Goal: Information Seeking & Learning: Compare options

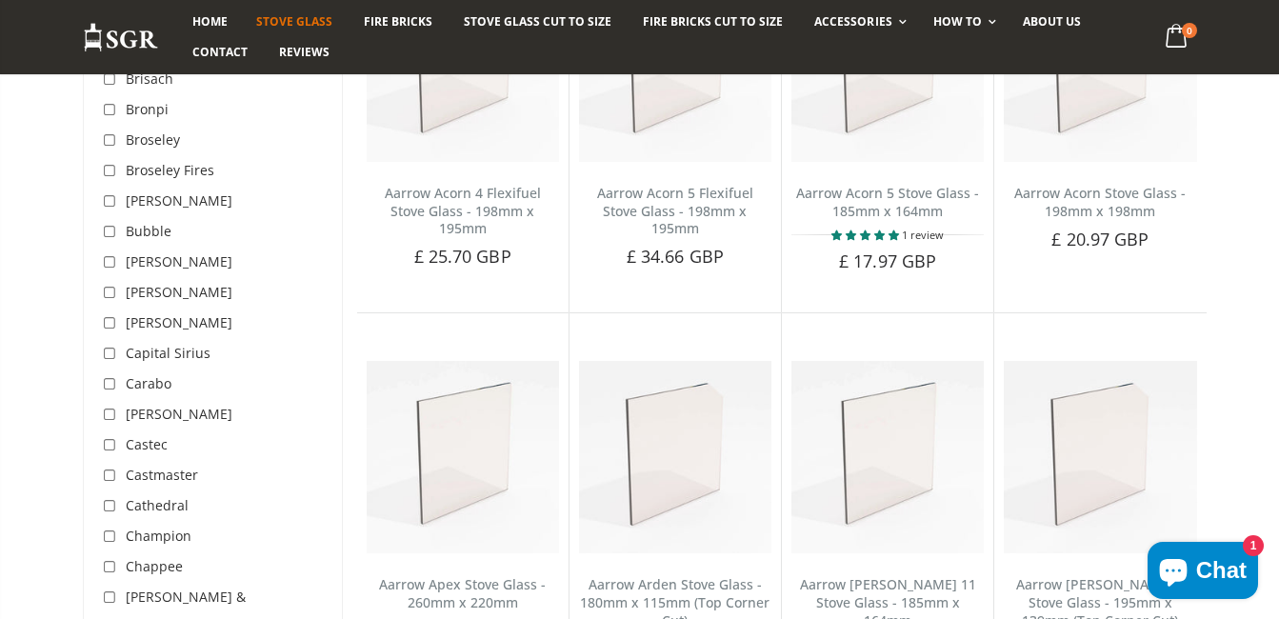
scroll to position [895, 0]
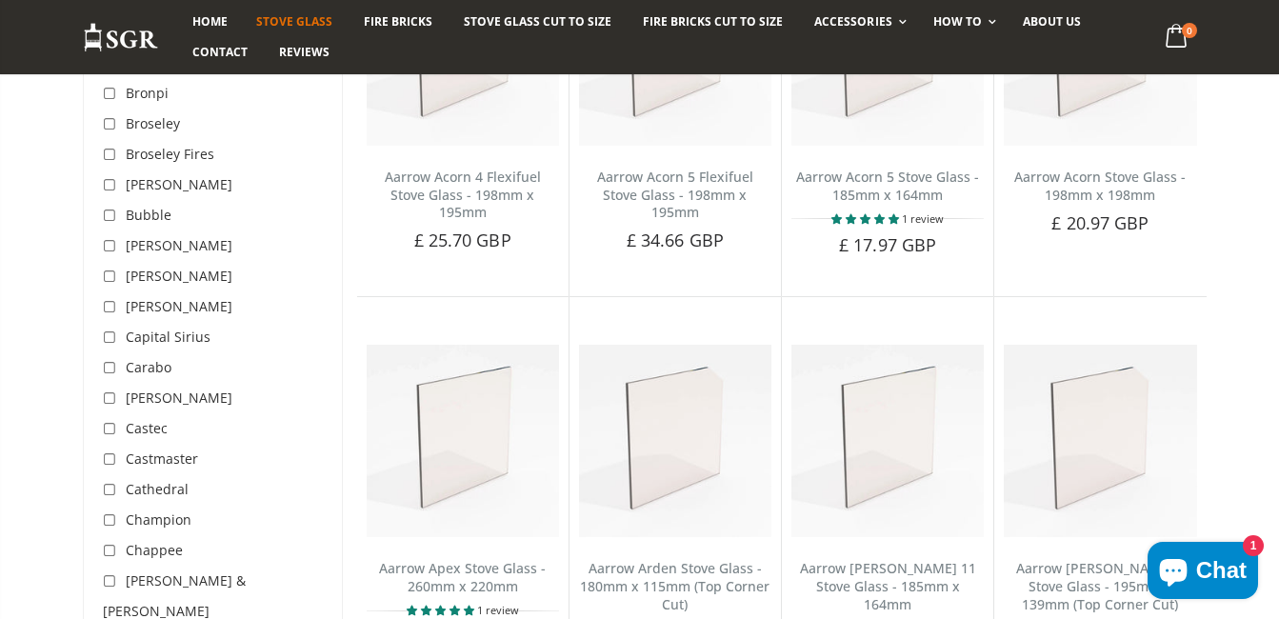
click at [197, 152] on span "Broseley Fires" at bounding box center [170, 154] width 89 height 18
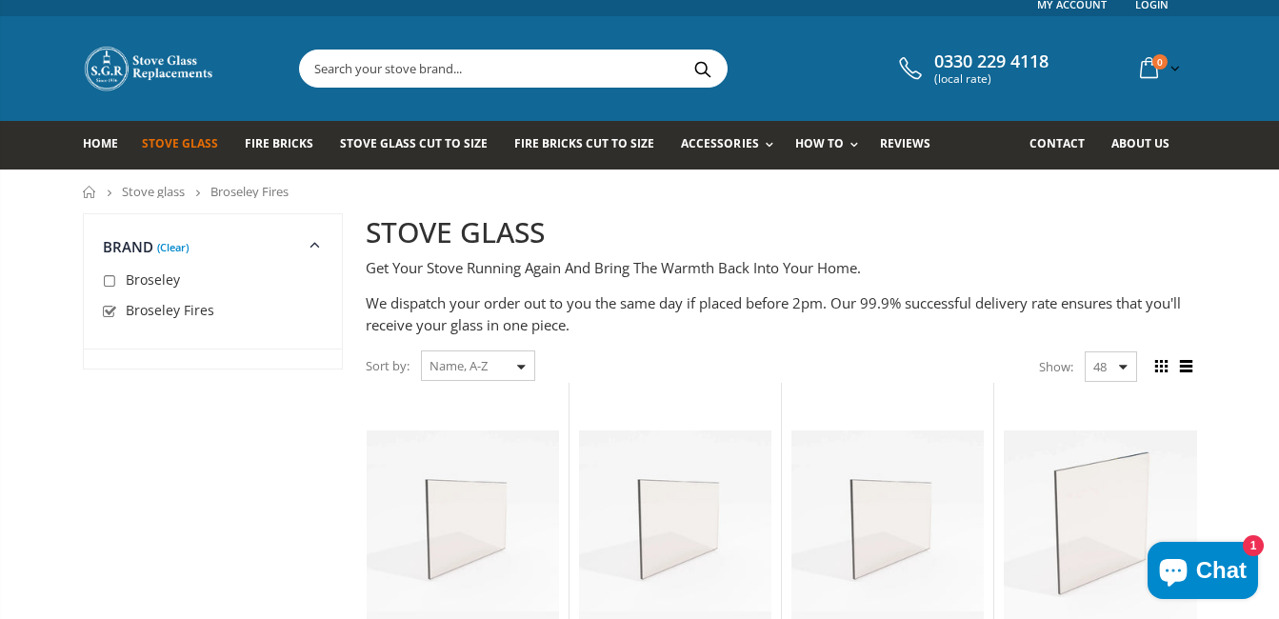
scroll to position [95, 0]
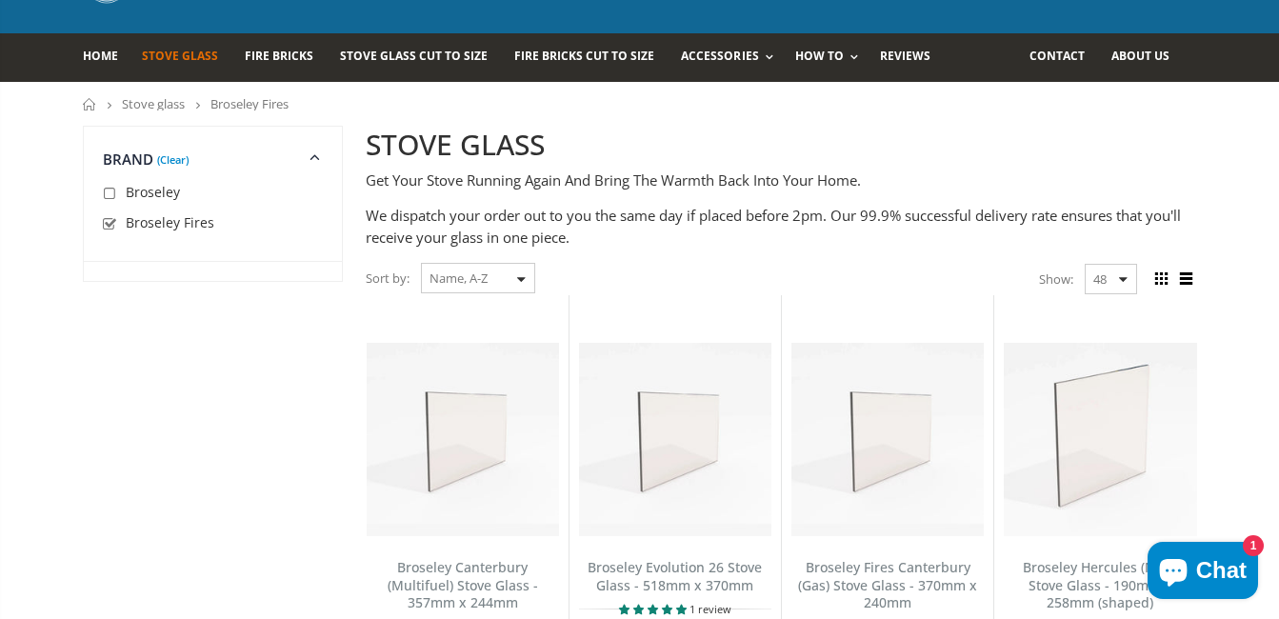
click at [184, 162] on link "(Clear)" at bounding box center [172, 159] width 31 height 5
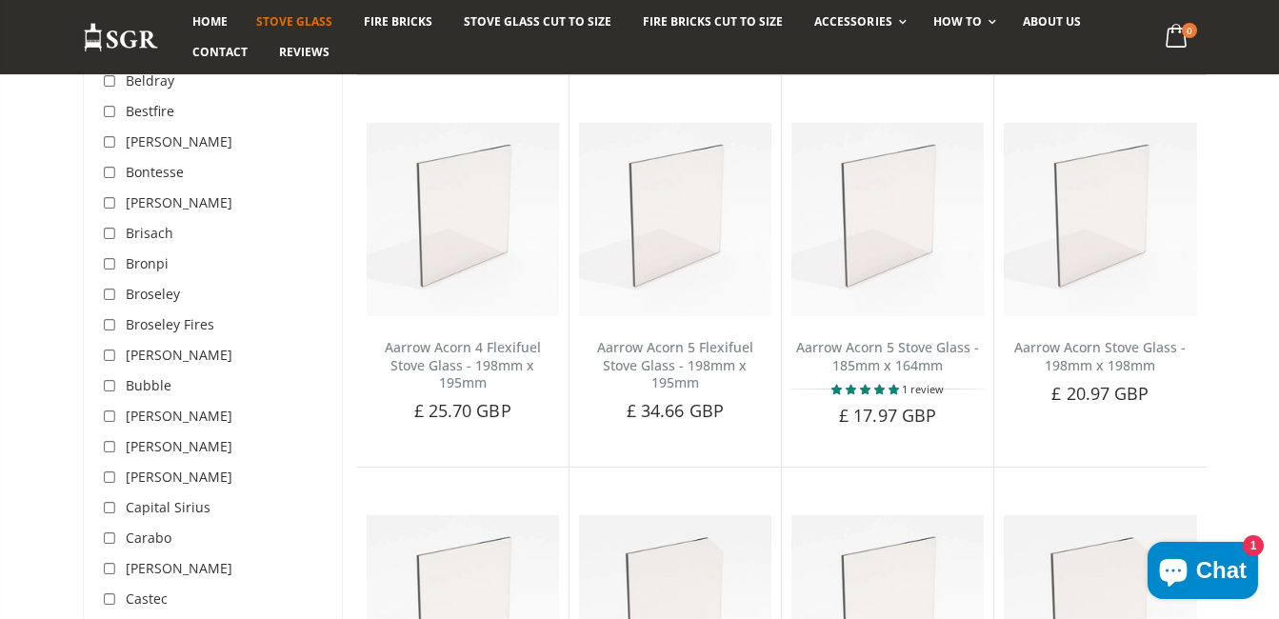
scroll to position [738, 0]
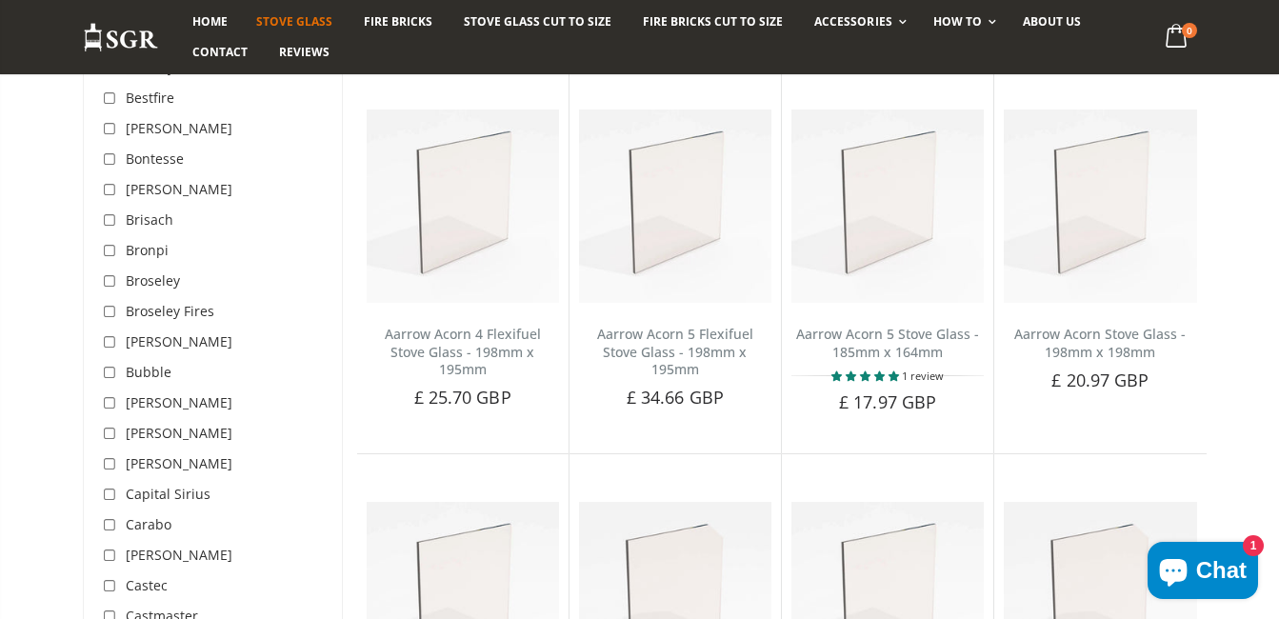
click at [159, 283] on span "Broseley" at bounding box center [153, 280] width 54 height 18
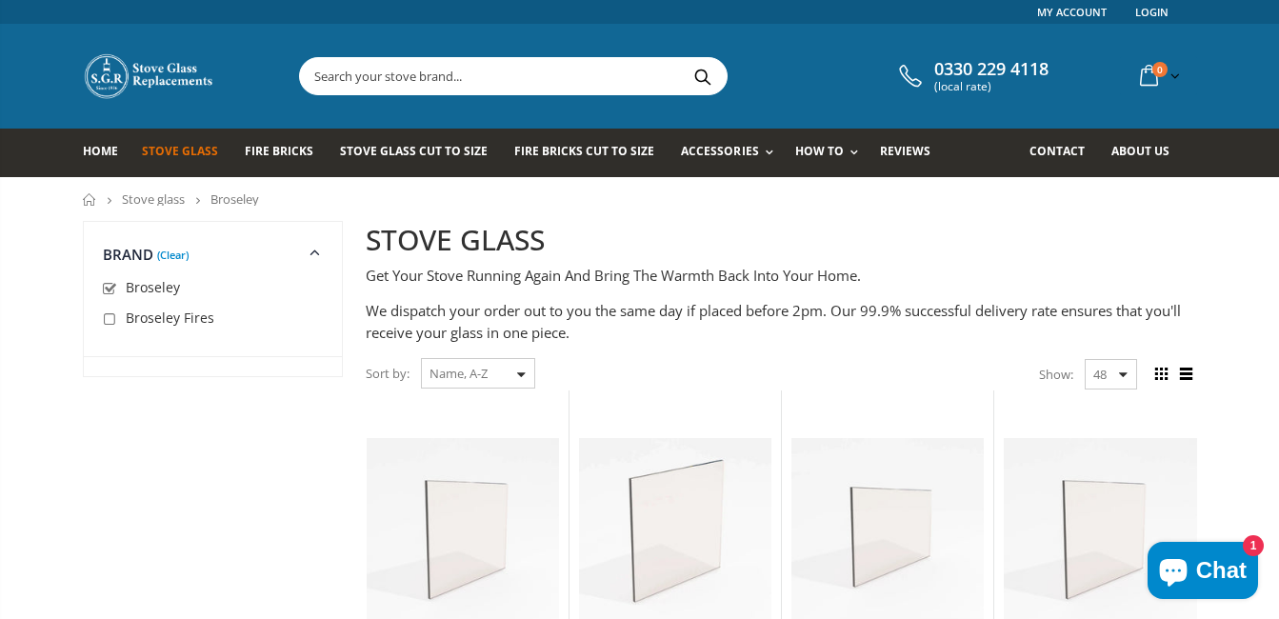
click at [175, 257] on link "(Clear)" at bounding box center [172, 254] width 31 height 5
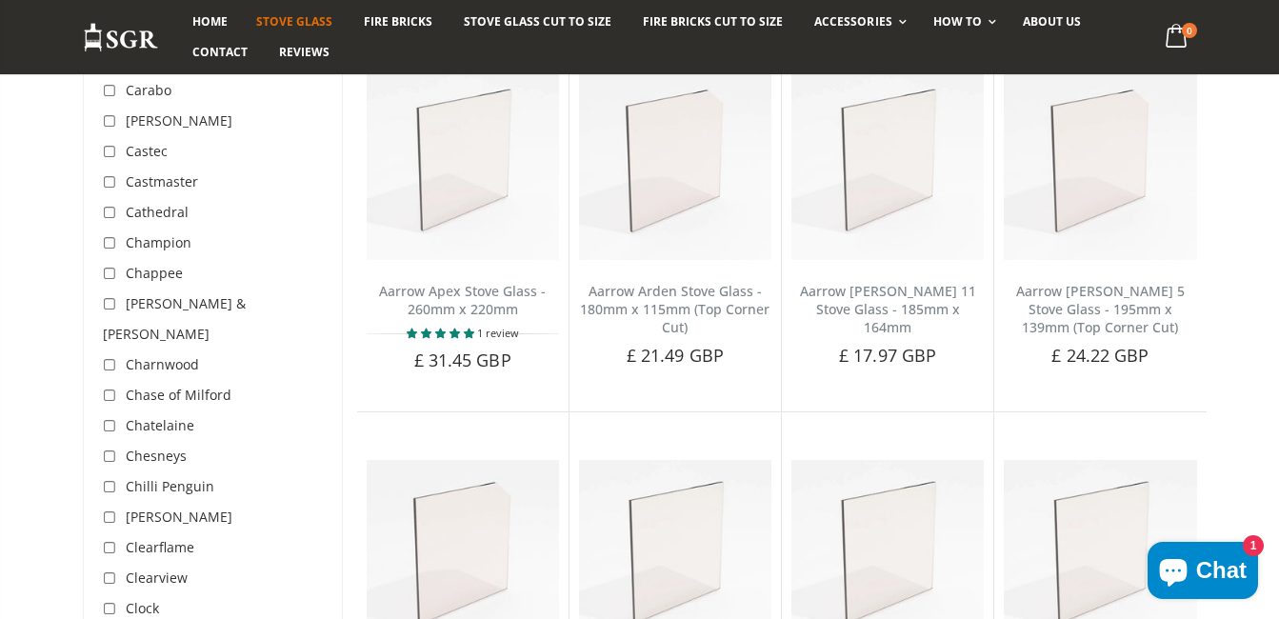
scroll to position [1214, 0]
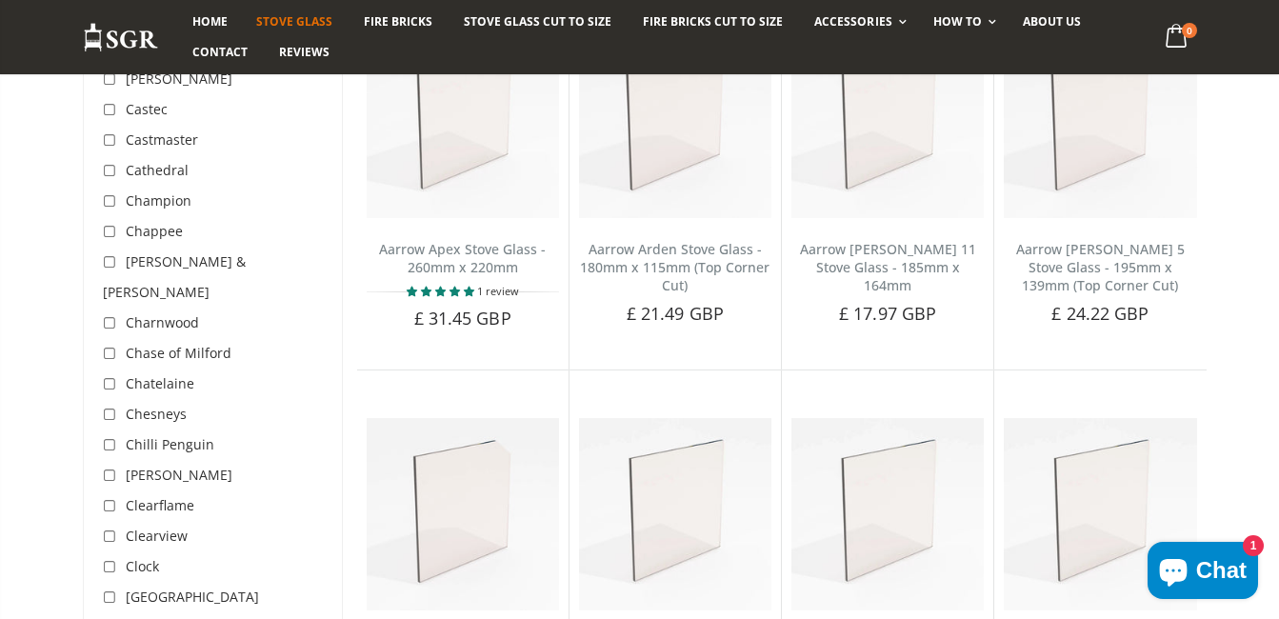
click at [204, 344] on span "Chase of Milford" at bounding box center [179, 353] width 106 height 18
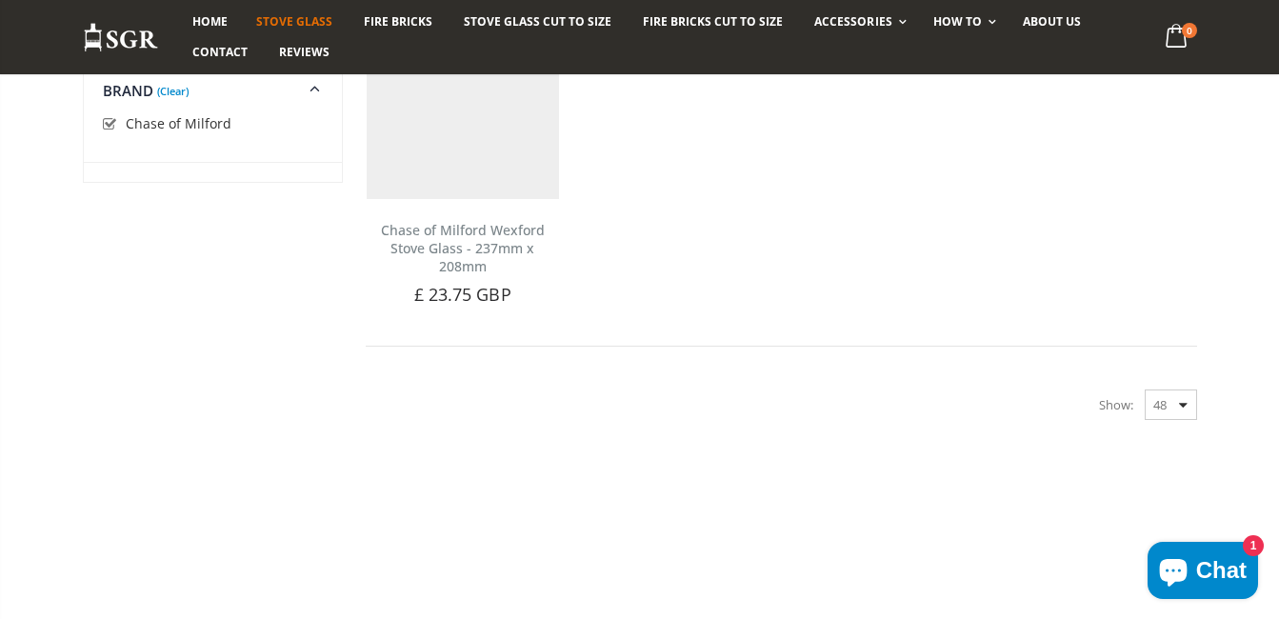
scroll to position [358, 0]
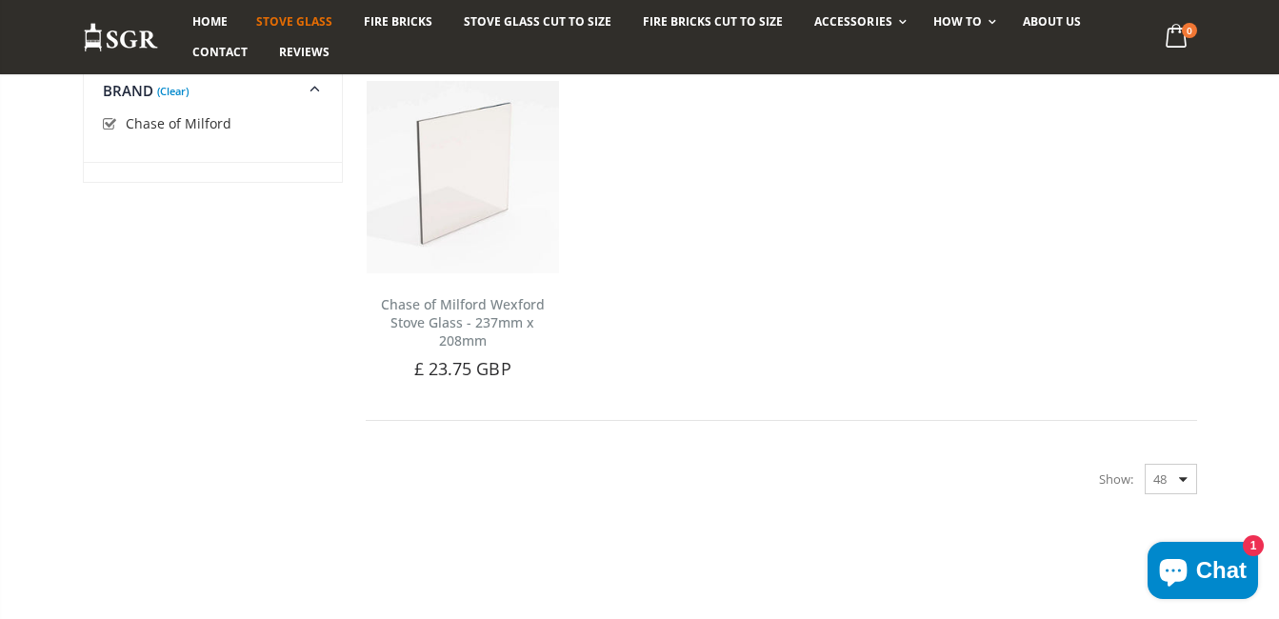
click at [175, 89] on link "(Clear)" at bounding box center [172, 91] width 31 height 5
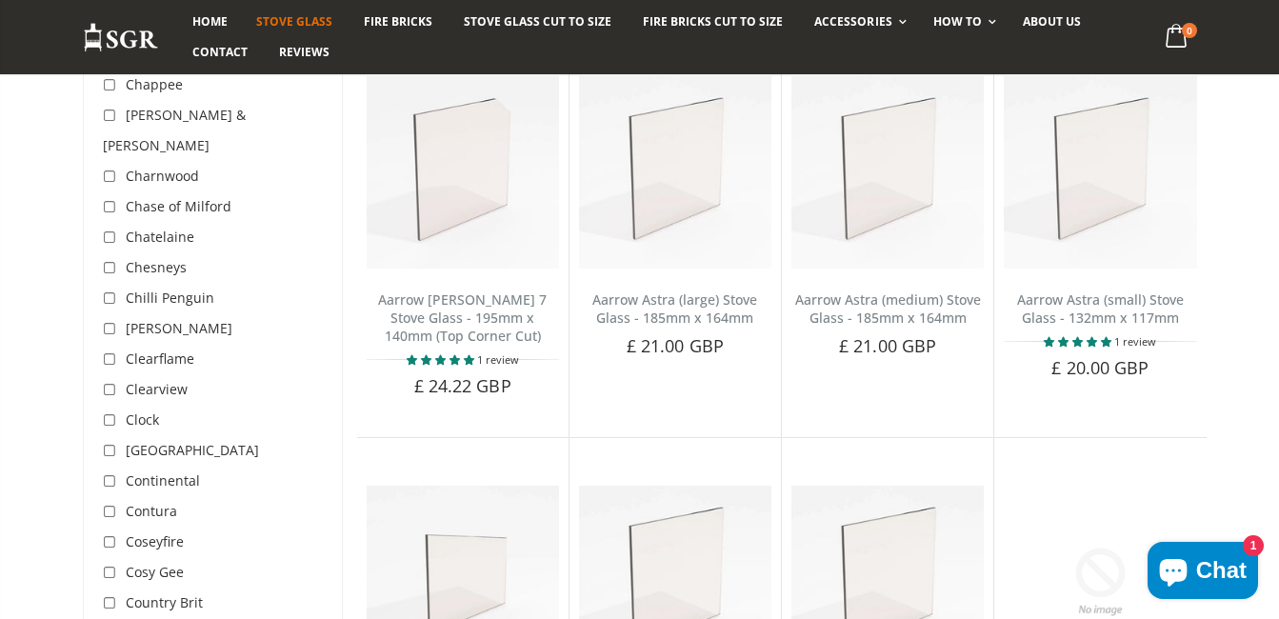
scroll to position [1595, 0]
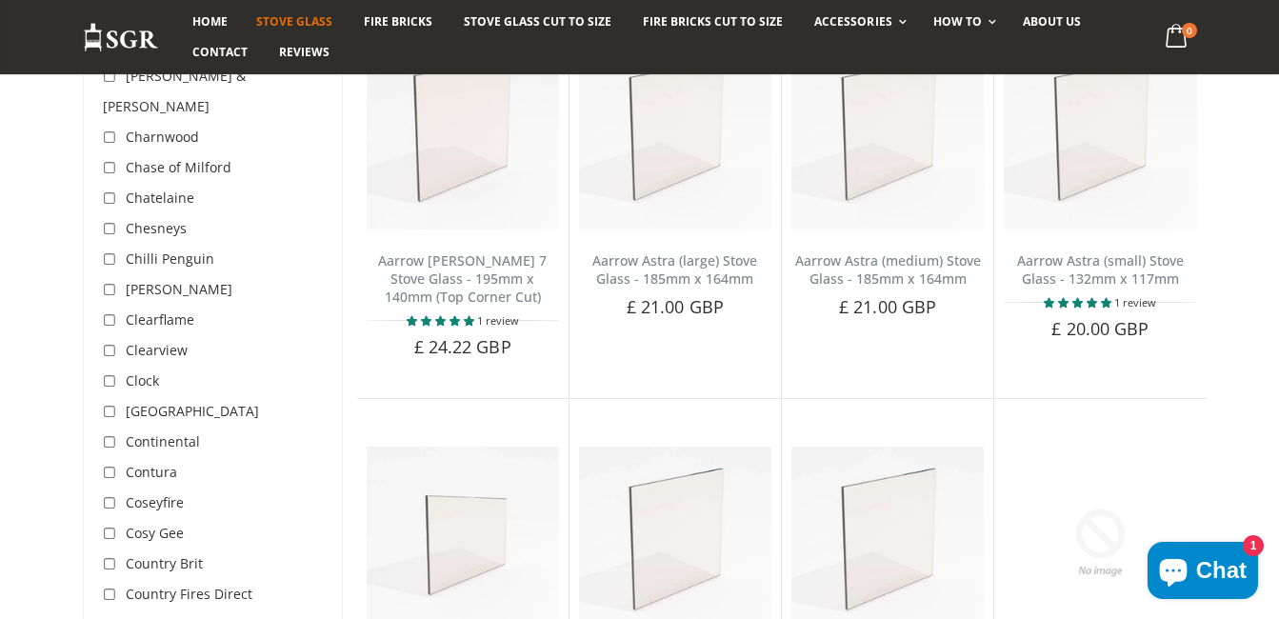
drag, startPoint x: 207, startPoint y: 172, endPoint x: 230, endPoint y: 189, distance: 28.8
